Goal: Task Accomplishment & Management: Complete application form

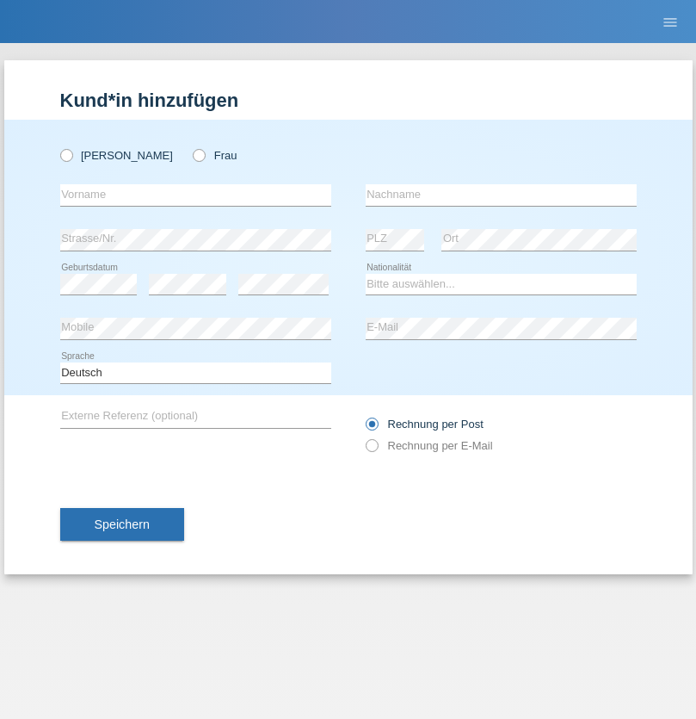
radio input "true"
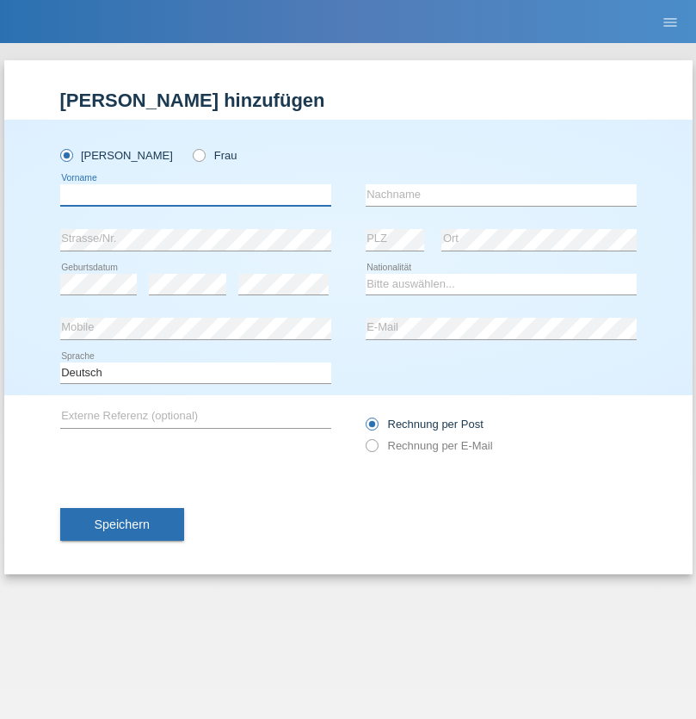
click at [195, 195] on input "text" at bounding box center [195, 195] width 271 height 22
type input "Ganaj"
click at [501, 195] on input "text" at bounding box center [501, 195] width 271 height 22
type input "Fadil"
select select "XK"
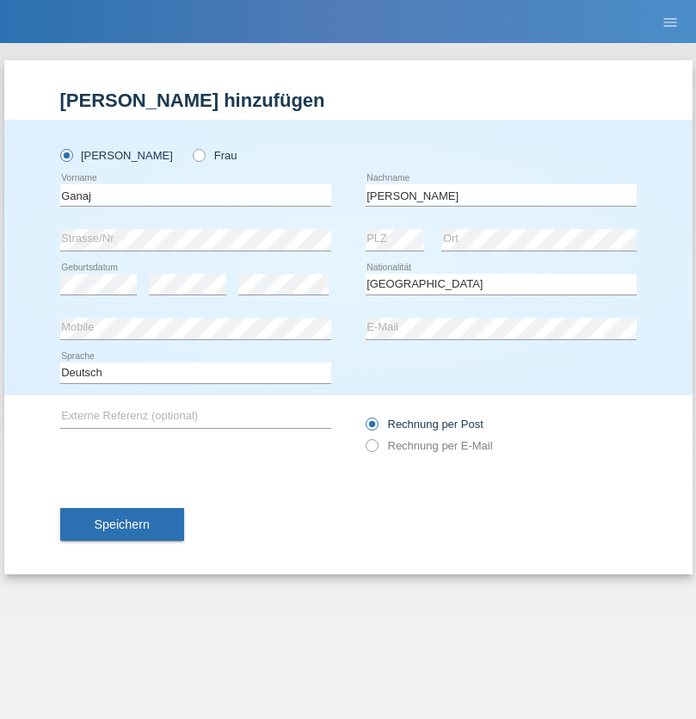
select select "C"
select select "11"
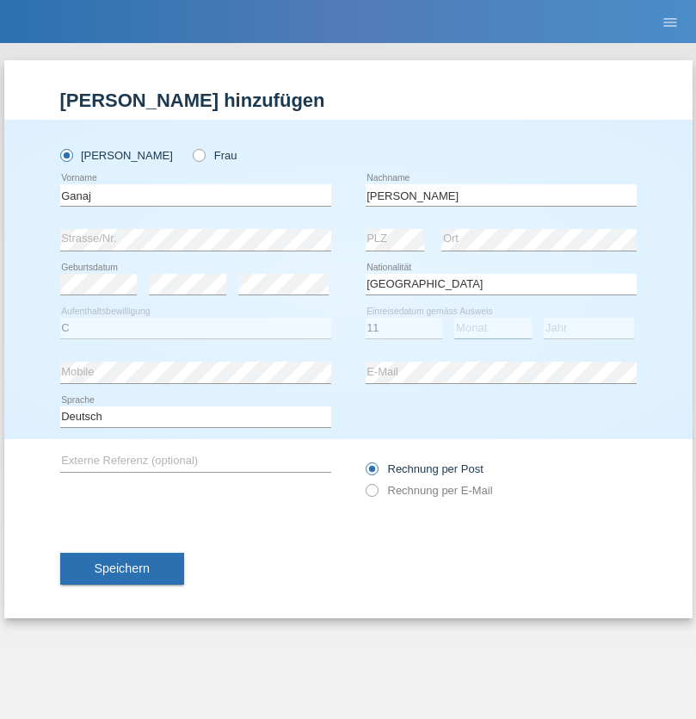
select select "08"
select select "2021"
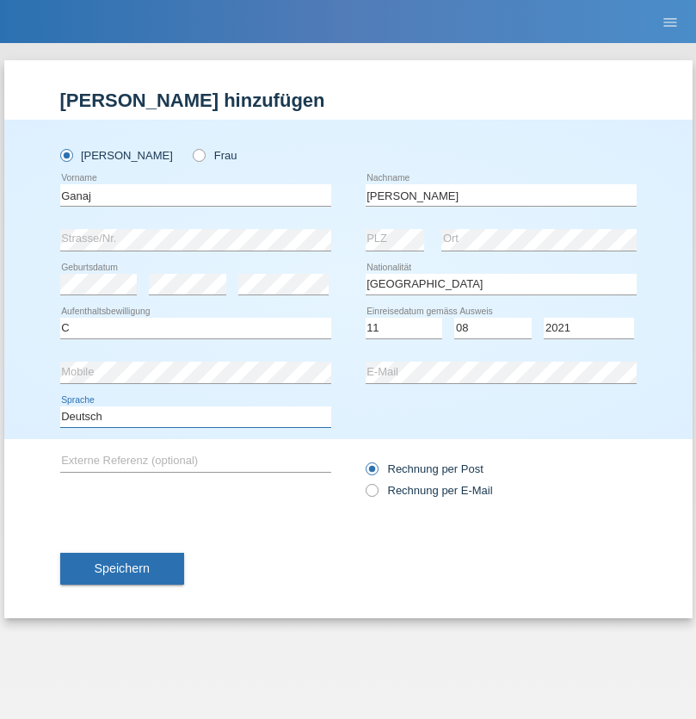
select select "en"
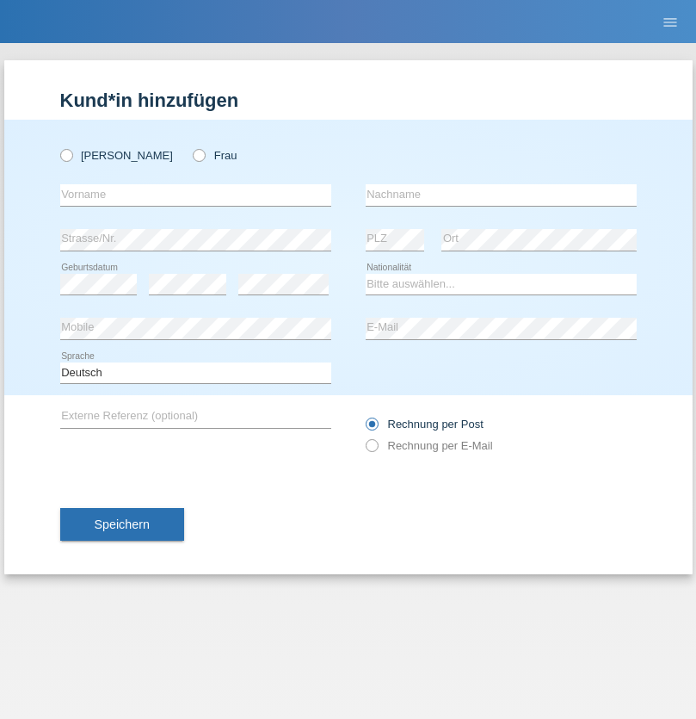
radio input "true"
click at [195, 195] on input "text" at bounding box center [195, 195] width 271 height 22
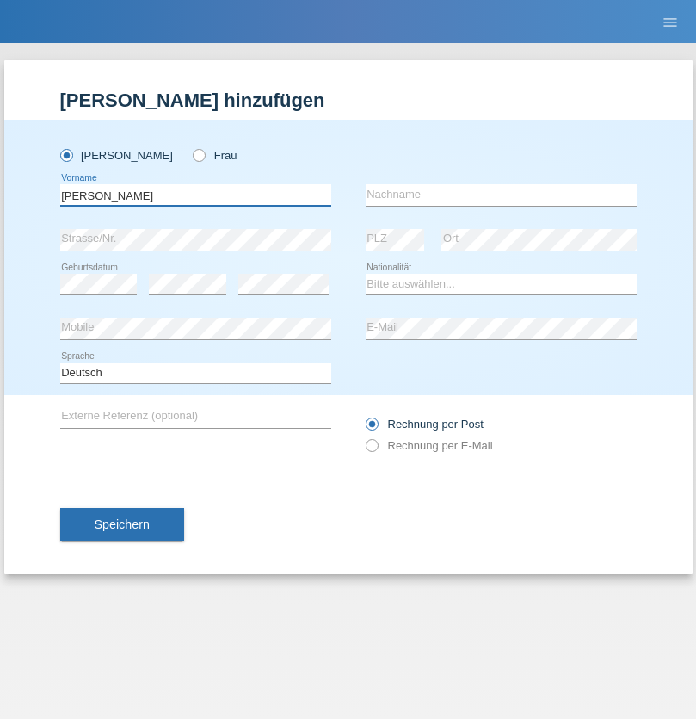
type input "Ibrahim"
click at [501, 195] on input "text" at bounding box center [501, 195] width 271 height 22
type input "Muja"
select select "XK"
select select "C"
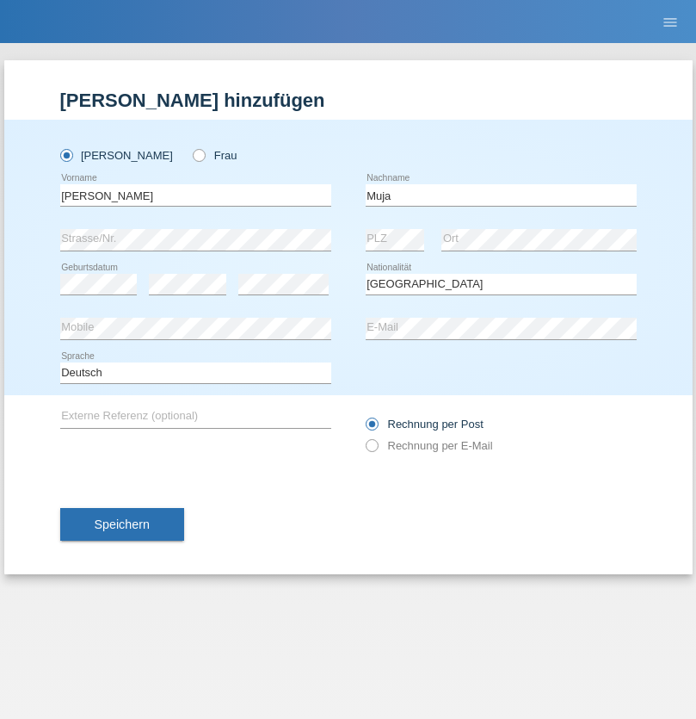
select select "03"
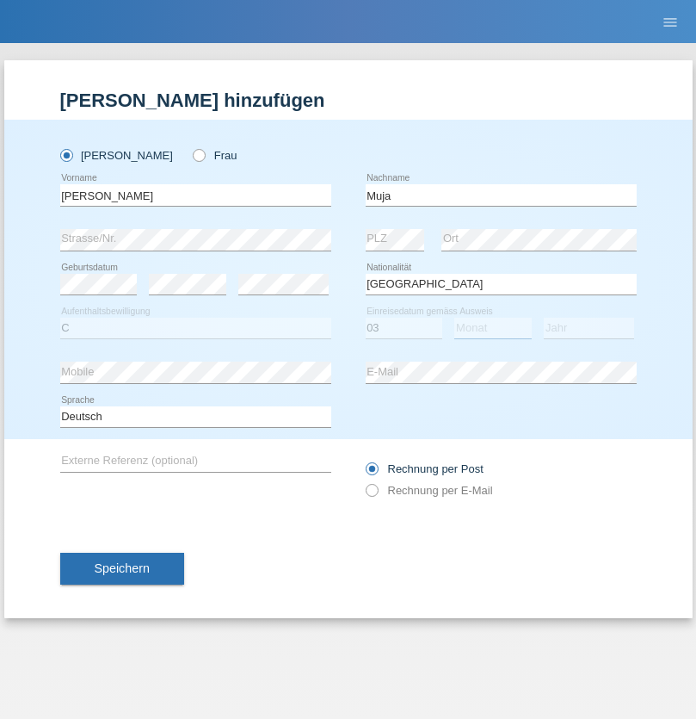
select select "07"
select select "2021"
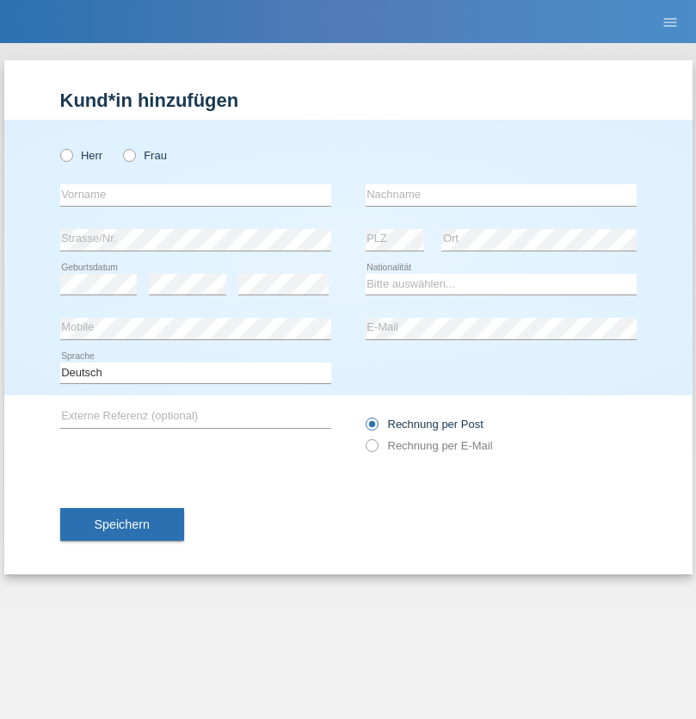
radio input "true"
click at [195, 195] on input "text" at bounding box center [195, 195] width 271 height 22
type input "Thomas"
click at [501, 195] on input "text" at bounding box center [501, 195] width 271 height 22
type input "Berger"
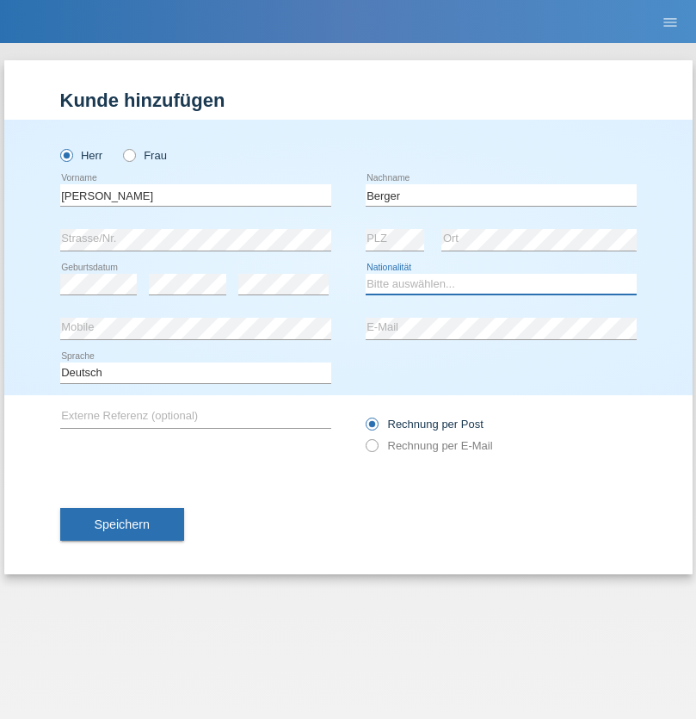
select select "CH"
radio input "true"
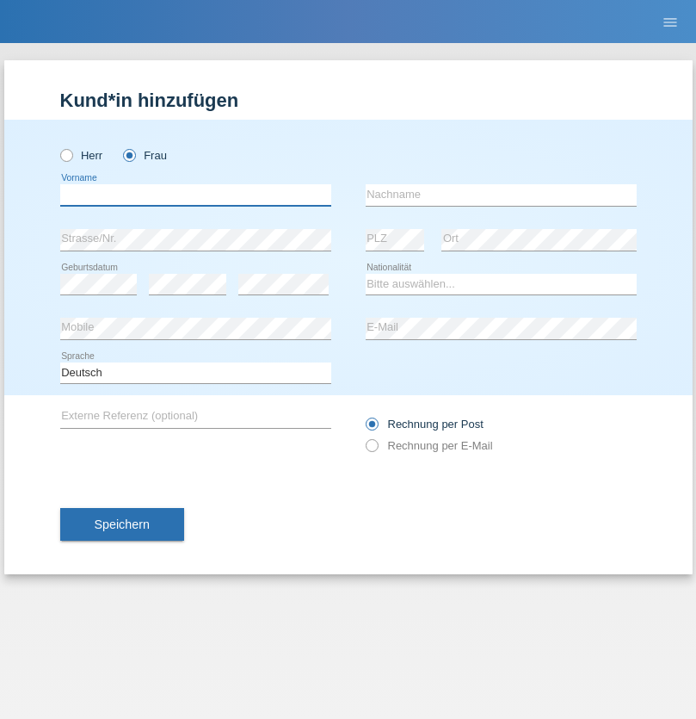
click at [195, 195] on input "text" at bounding box center [195, 195] width 271 height 22
type input "[PERSON_NAME] [PERSON_NAME] Moço"
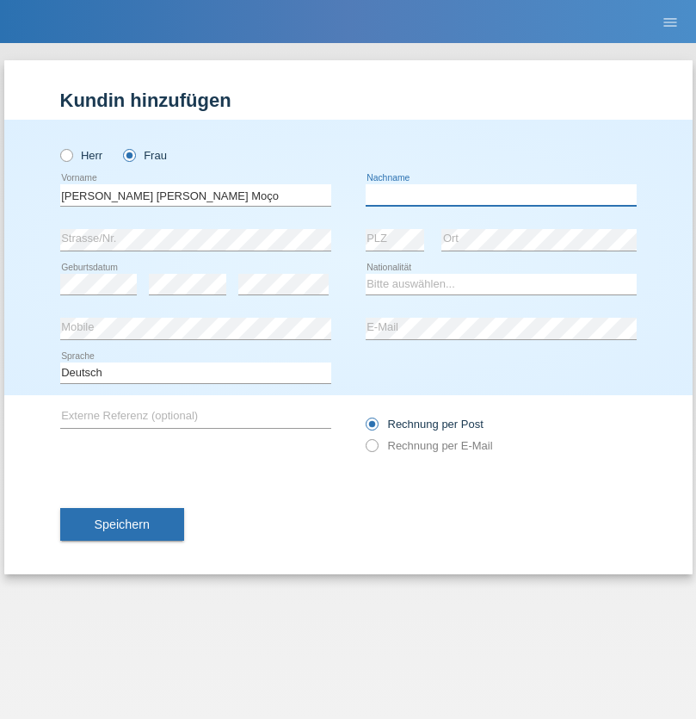
click at [501, 195] on input "text" at bounding box center [501, 195] width 271 height 22
type input "[PERSON_NAME]"
select select "PT"
select select "C"
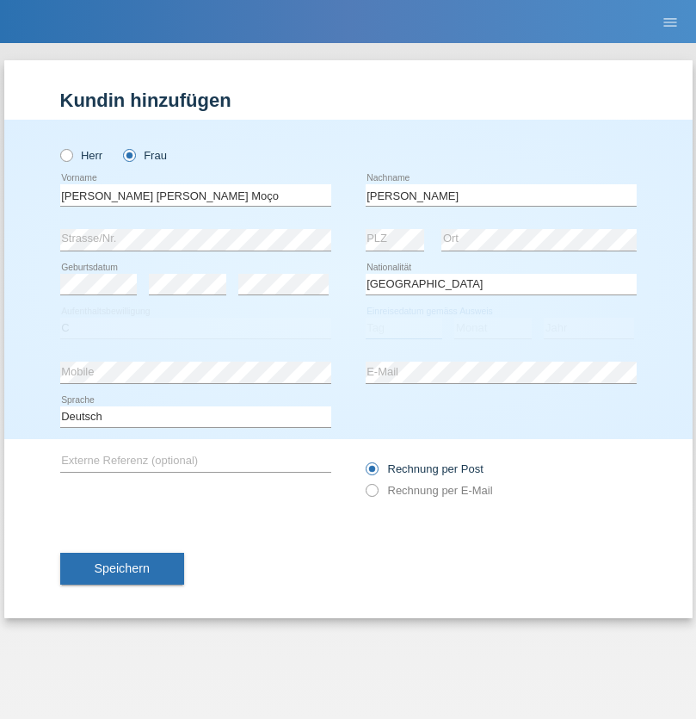
select select "28"
select select "03"
select select "2005"
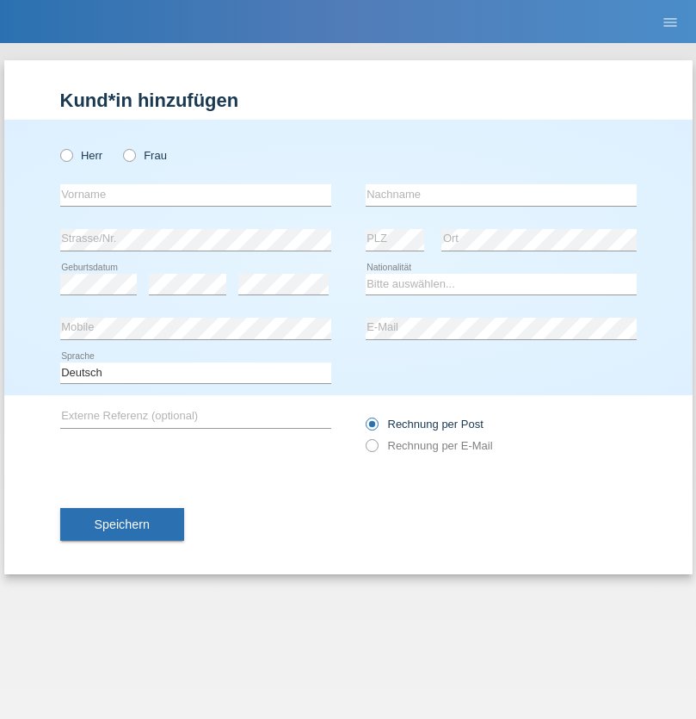
radio input "true"
click at [195, 195] on input "text" at bounding box center [195, 195] width 271 height 22
type input "Momand"
click at [501, 195] on input "text" at bounding box center [501, 195] width 271 height 22
type input "Azmat"
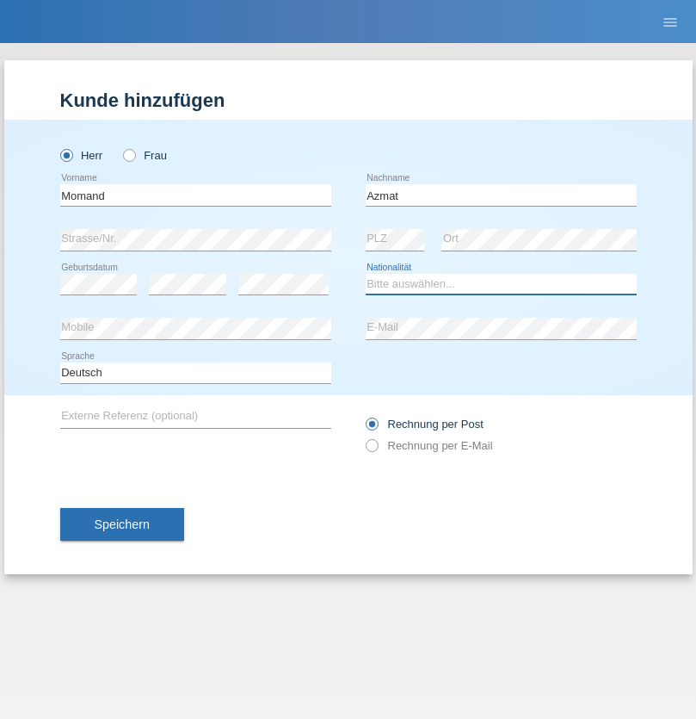
select select "CH"
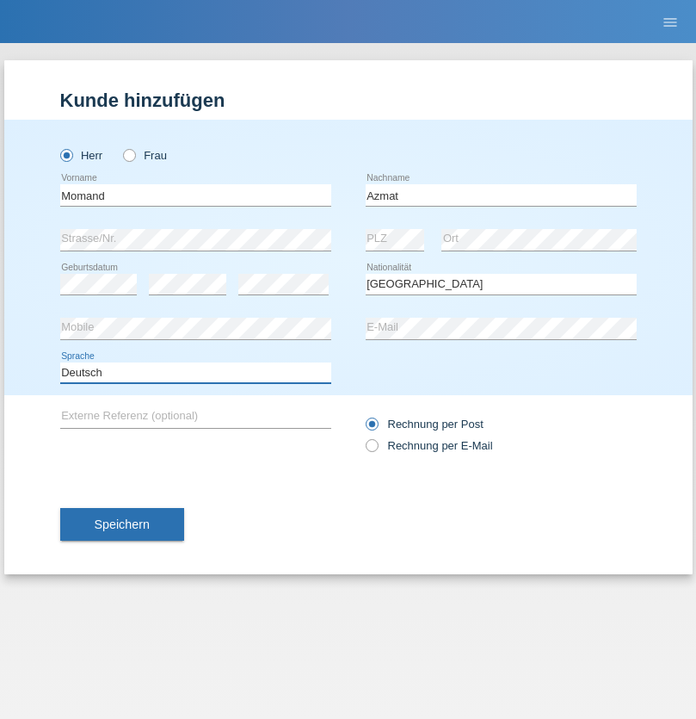
select select "en"
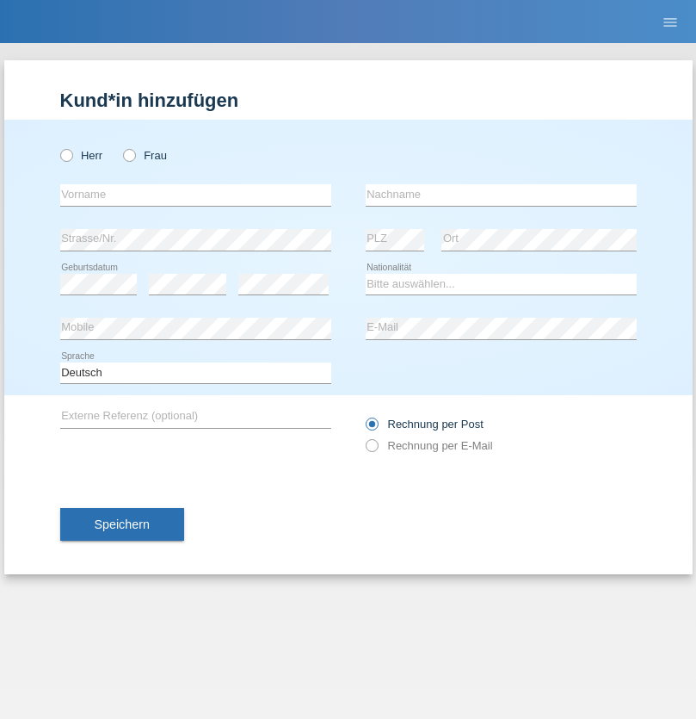
radio input "true"
click at [195, 195] on input "text" at bounding box center [195, 195] width 271 height 22
type input "Iuri"
click at [501, 195] on input "text" at bounding box center [501, 195] width 271 height 22
type input "[PERSON_NAME]"
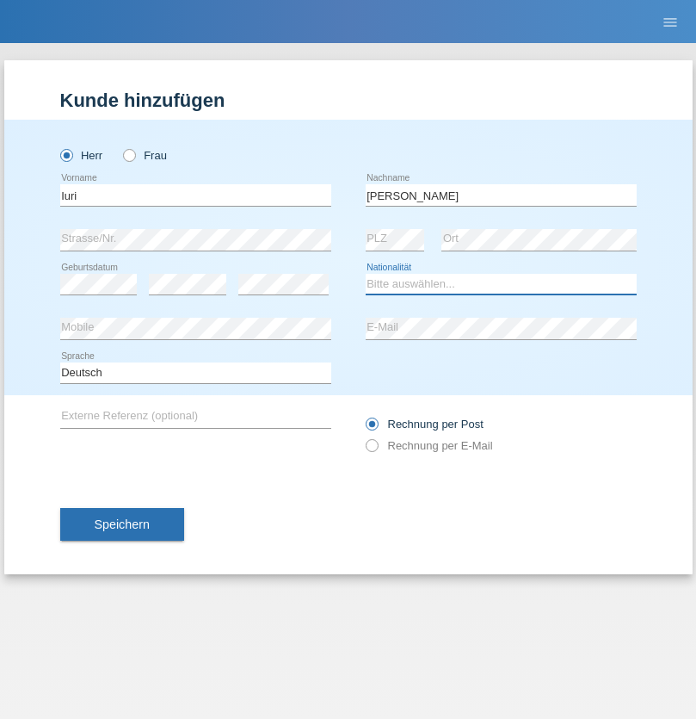
select select "PT"
select select "C"
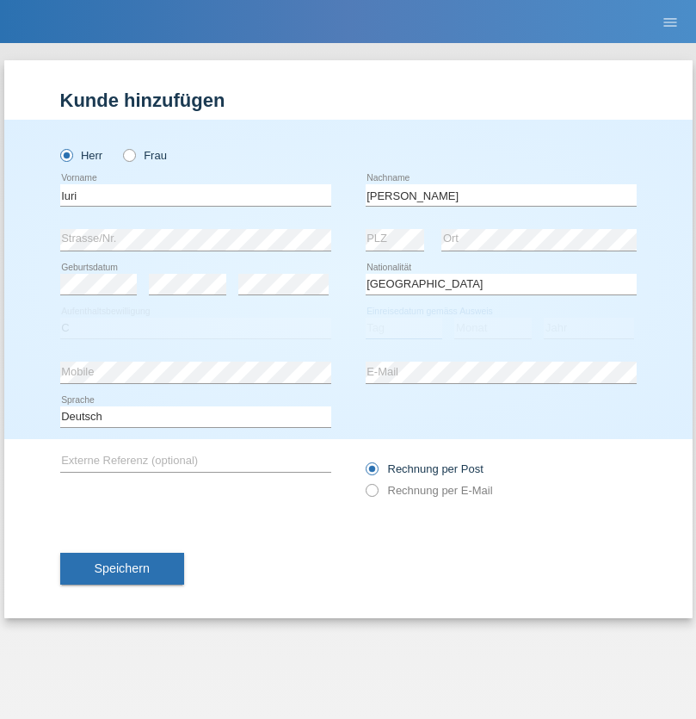
select select "01"
select select "02"
select select "2021"
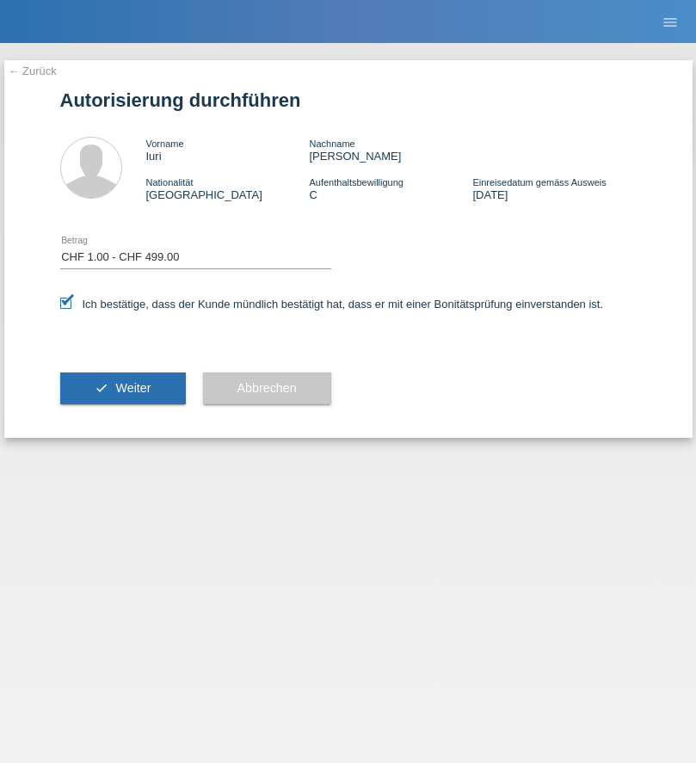
select select "1"
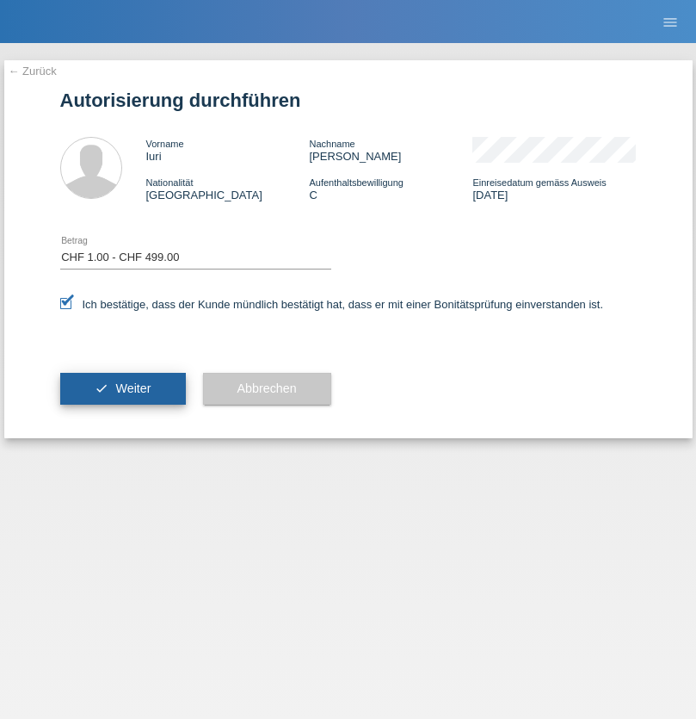
click at [122, 388] on span "Weiter" at bounding box center [132, 388] width 35 height 14
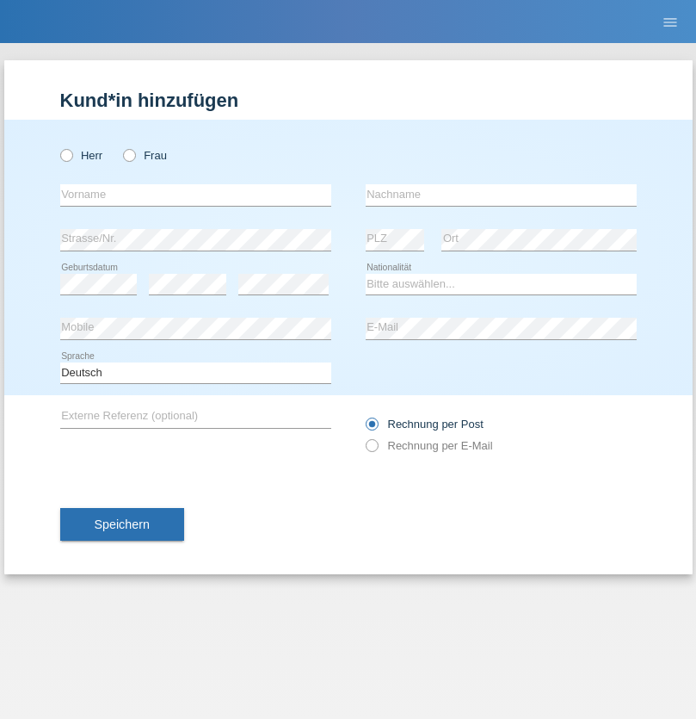
radio input "true"
click at [195, 195] on input "text" at bounding box center [195, 195] width 271 height 22
type input "Allan"
click at [501, 195] on input "text" at bounding box center [501, 195] width 271 height 22
type input "Theurillat"
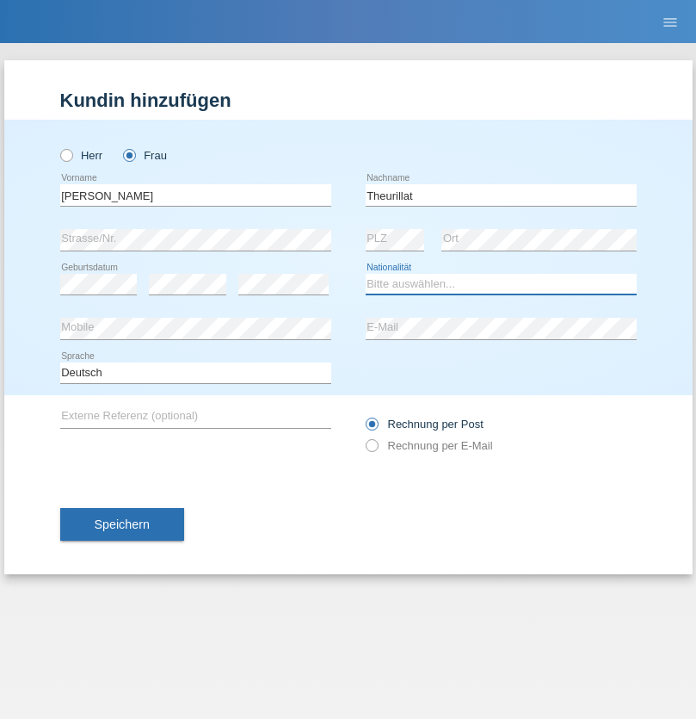
select select "CH"
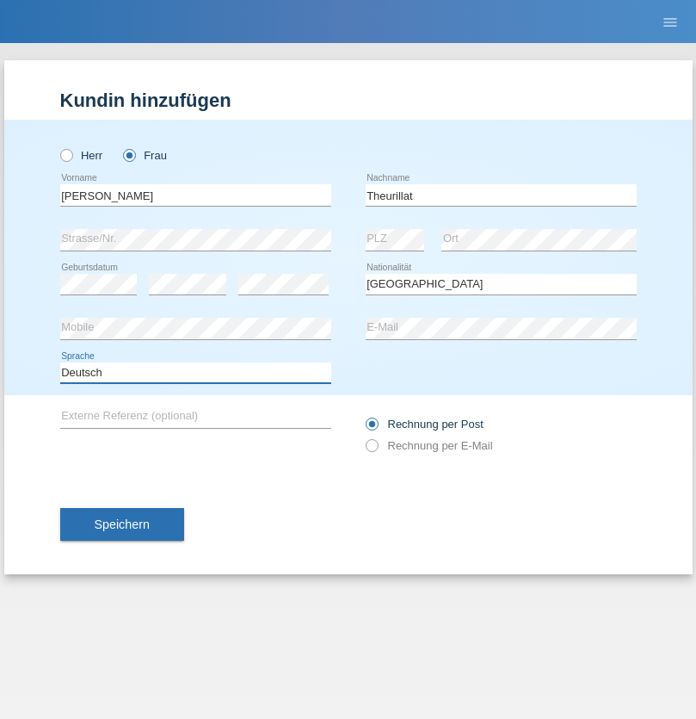
select select "en"
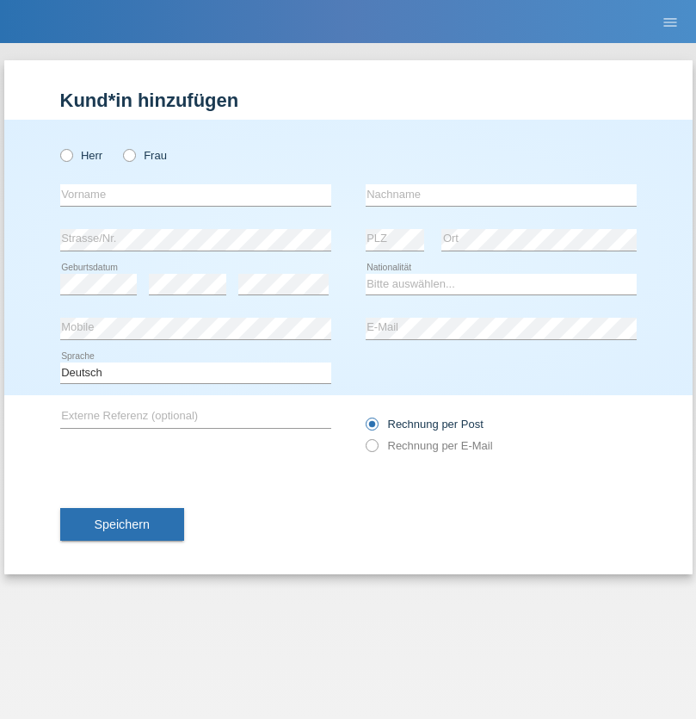
radio input "true"
click at [195, 195] on input "text" at bounding box center [195, 195] width 271 height 22
type input "Jack"
click at [501, 195] on input "text" at bounding box center [501, 195] width 271 height 22
type input "Graf"
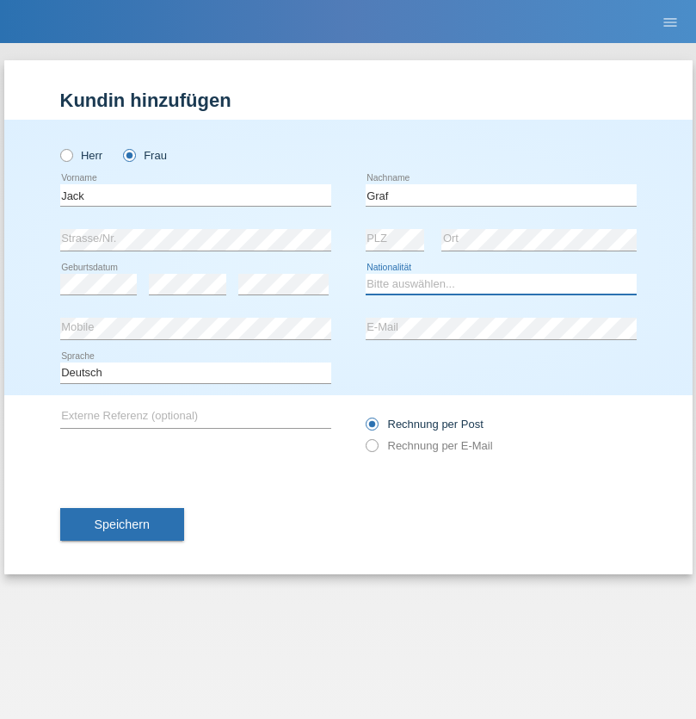
select select "CH"
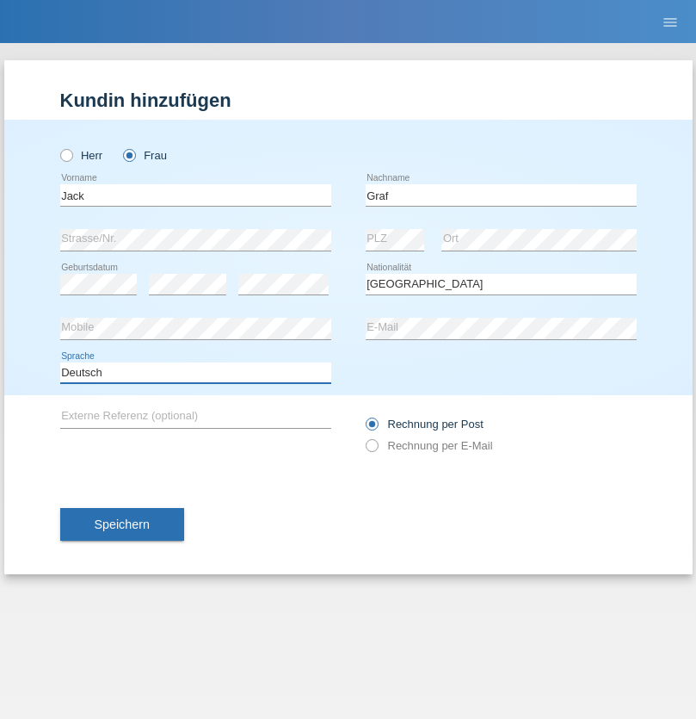
select select "en"
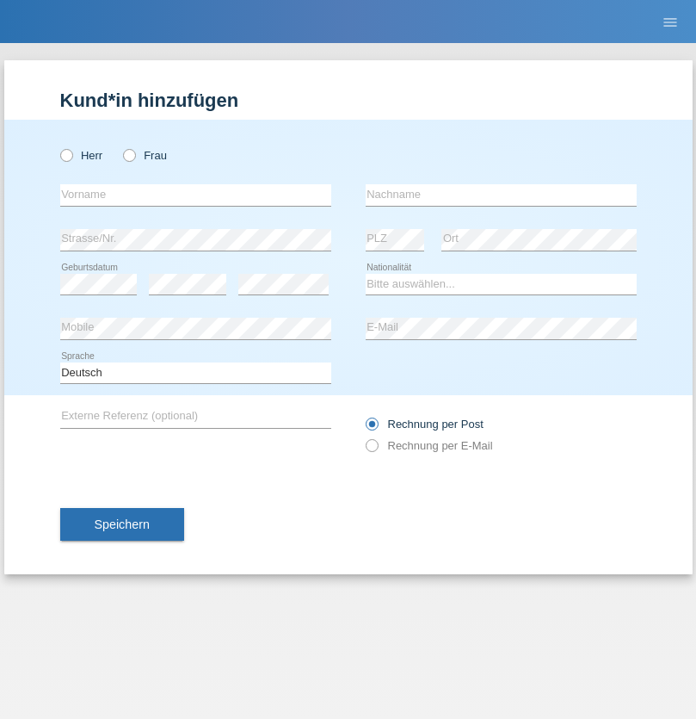
radio input "true"
click at [195, 195] on input "text" at bounding box center [195, 195] width 271 height 22
type input "Teklay"
click at [501, 195] on input "text" at bounding box center [501, 195] width 271 height 22
type input "Fiori"
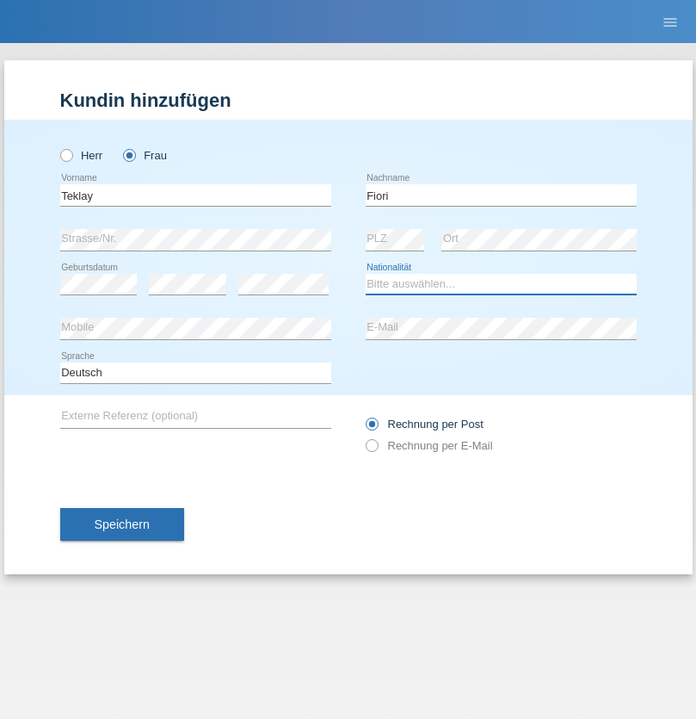
select select "ER"
select select "C"
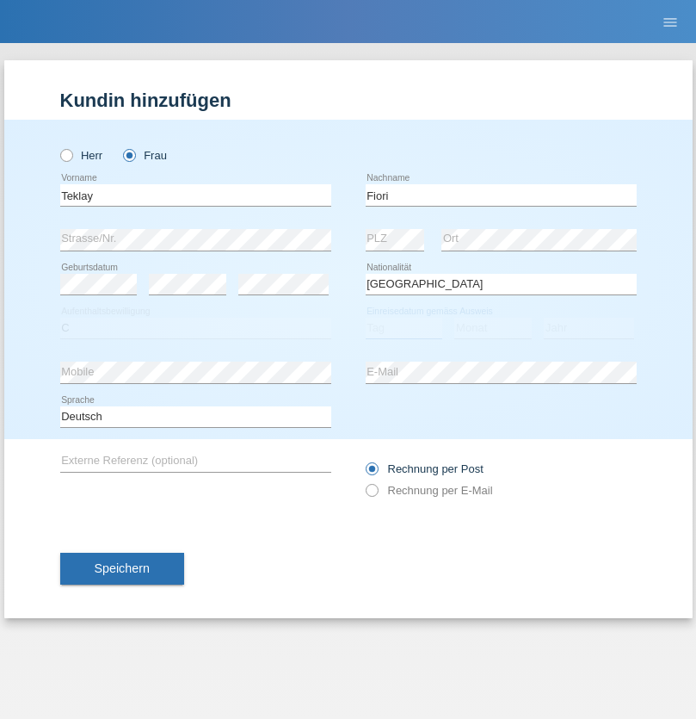
select select "11"
select select "08"
select select "2021"
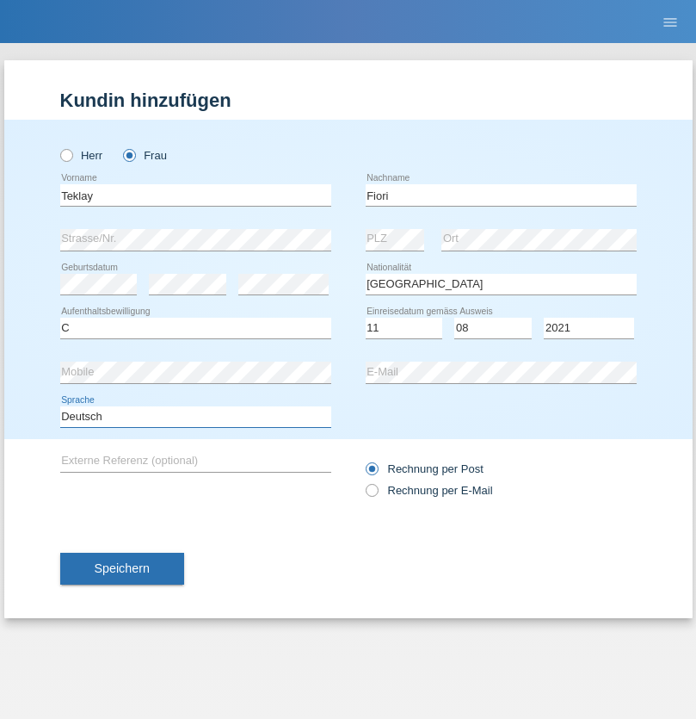
select select "en"
